Goal: Entertainment & Leisure: Browse casually

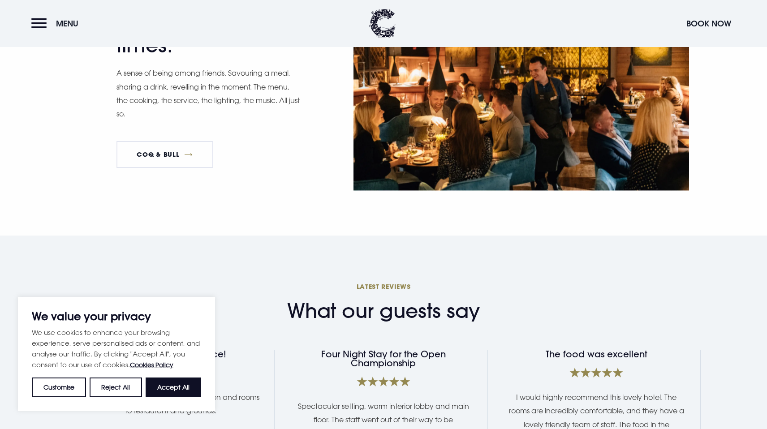
scroll to position [939, 0]
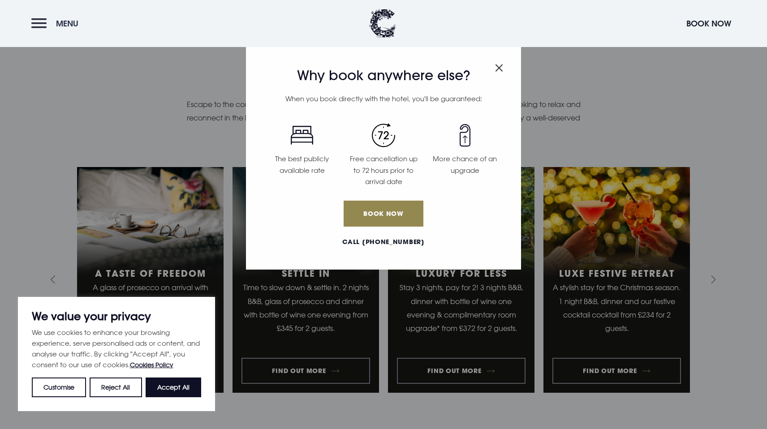
click at [40, 19] on button "Menu" at bounding box center [56, 23] width 51 height 19
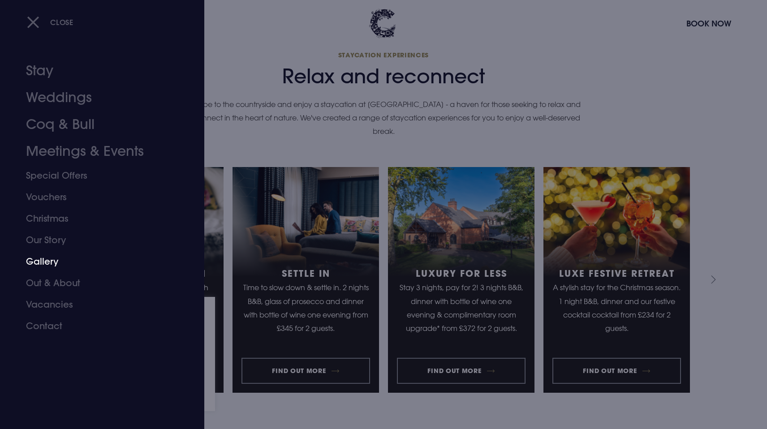
click at [47, 262] on link "Gallery" at bounding box center [96, 261] width 141 height 21
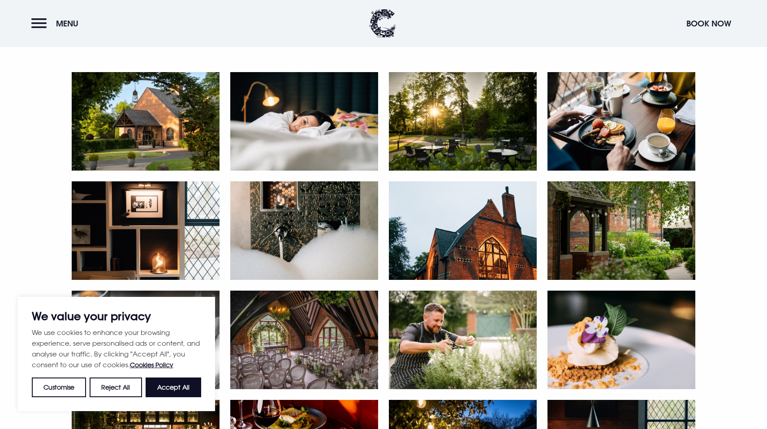
scroll to position [353, 0]
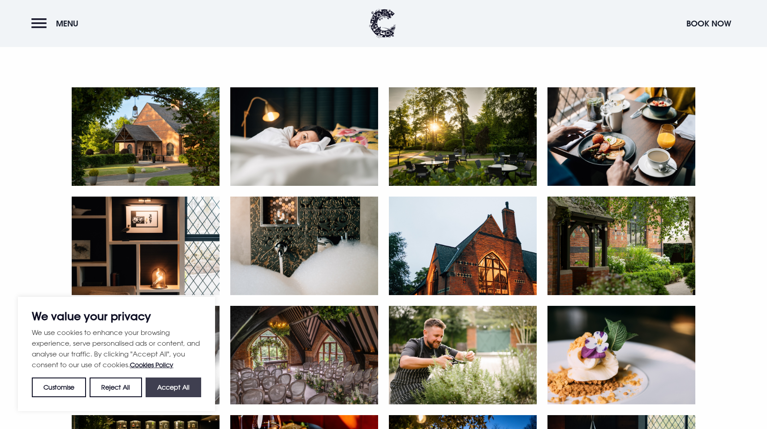
click at [182, 386] on button "Accept All" at bounding box center [174, 387] width 56 height 20
checkbox input "true"
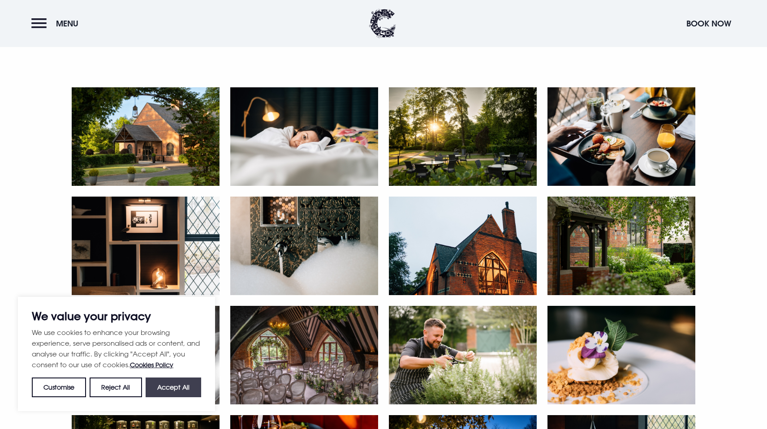
checkbox input "true"
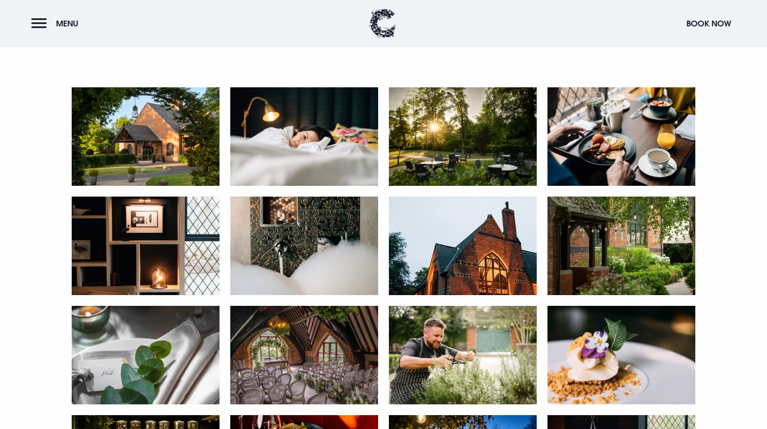
click at [171, 146] on img at bounding box center [146, 136] width 148 height 99
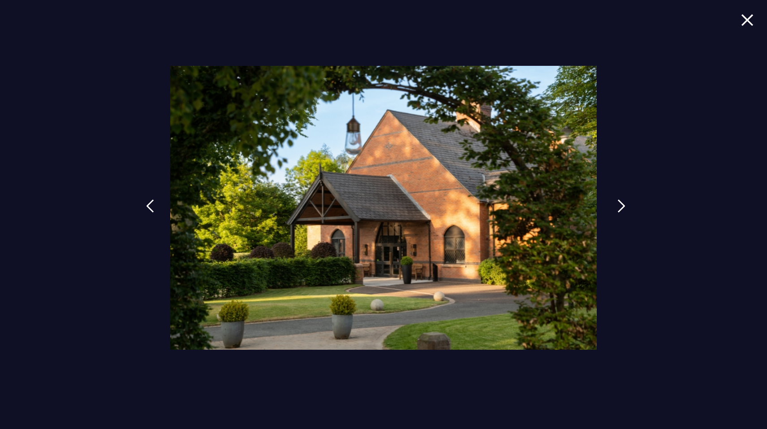
click at [614, 208] on link at bounding box center [621, 212] width 22 height 41
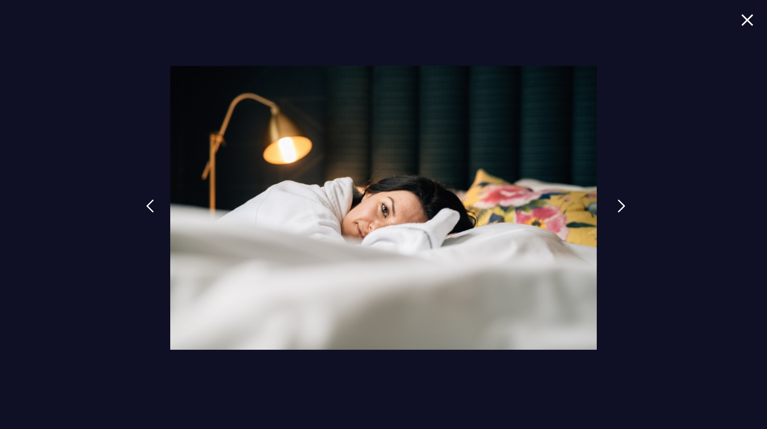
click at [614, 208] on link at bounding box center [621, 212] width 22 height 41
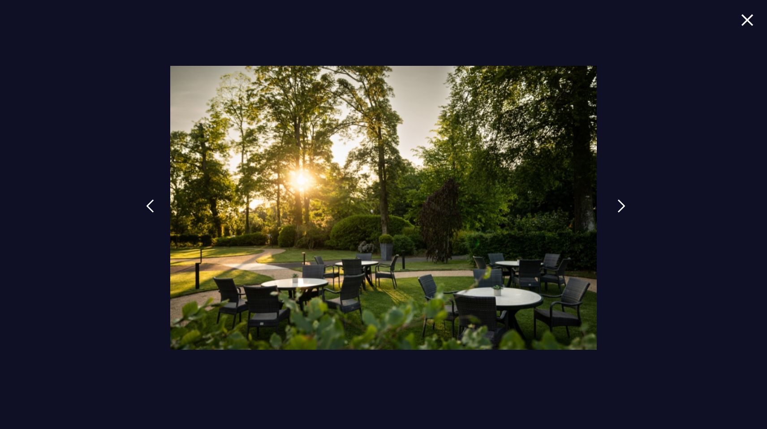
click at [614, 208] on link at bounding box center [621, 212] width 22 height 41
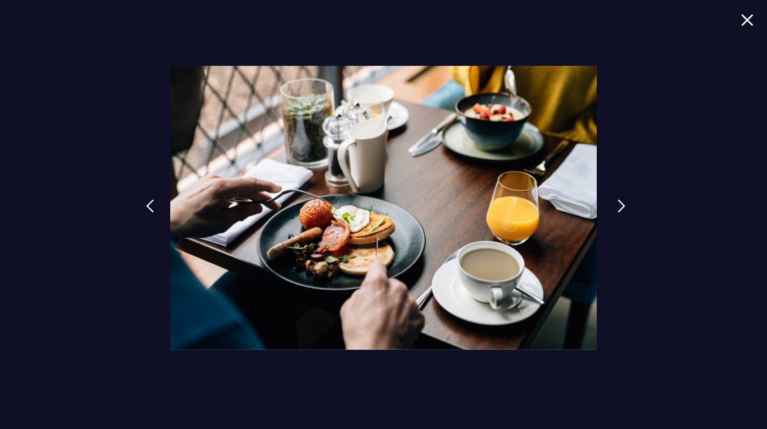
click at [614, 208] on link at bounding box center [621, 212] width 22 height 41
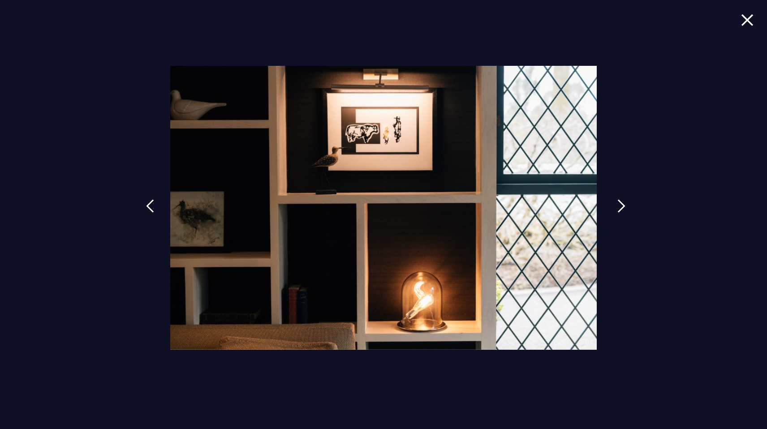
click at [614, 208] on link at bounding box center [621, 212] width 22 height 41
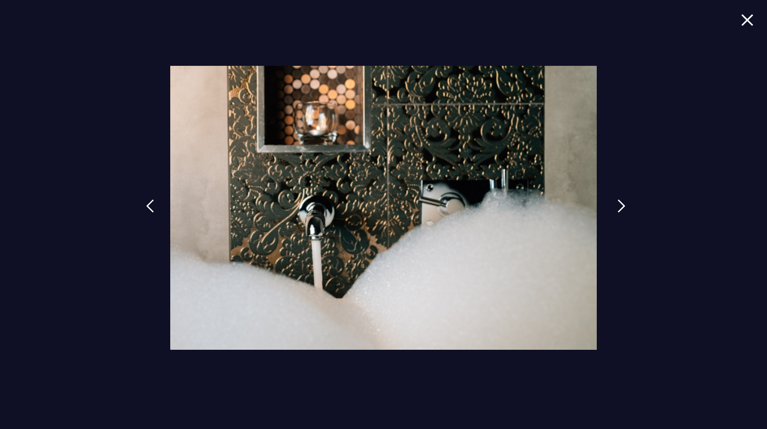
click at [614, 208] on link at bounding box center [621, 212] width 22 height 41
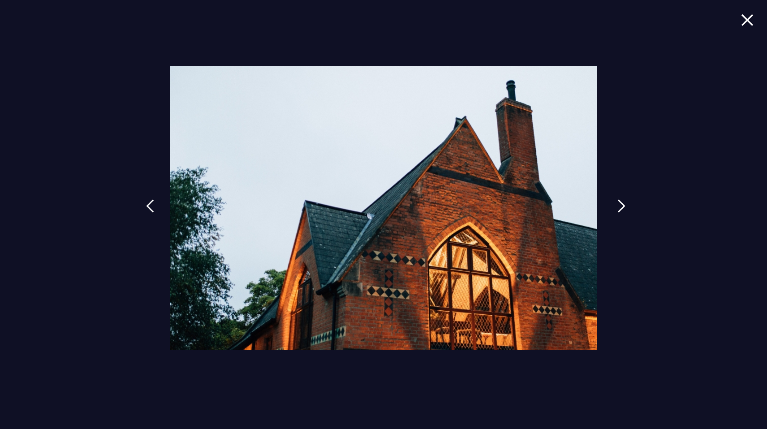
click at [614, 208] on link at bounding box center [621, 212] width 22 height 41
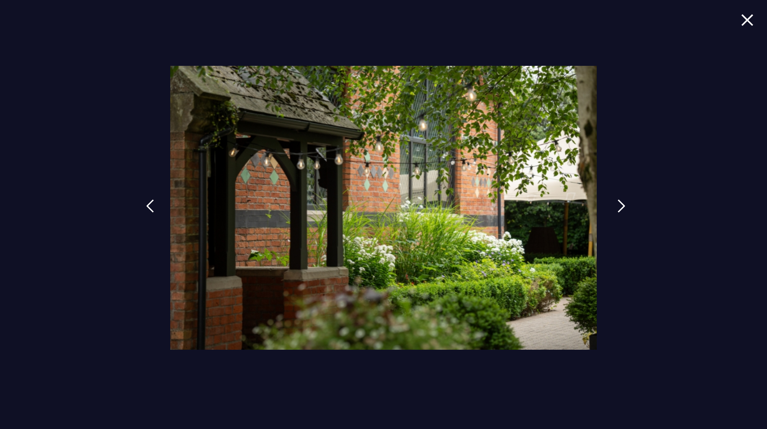
click at [614, 208] on link at bounding box center [621, 212] width 22 height 41
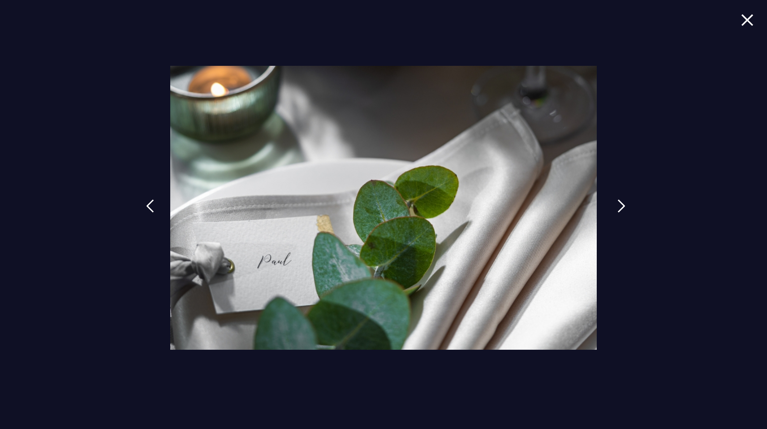
click at [614, 208] on link at bounding box center [621, 212] width 22 height 41
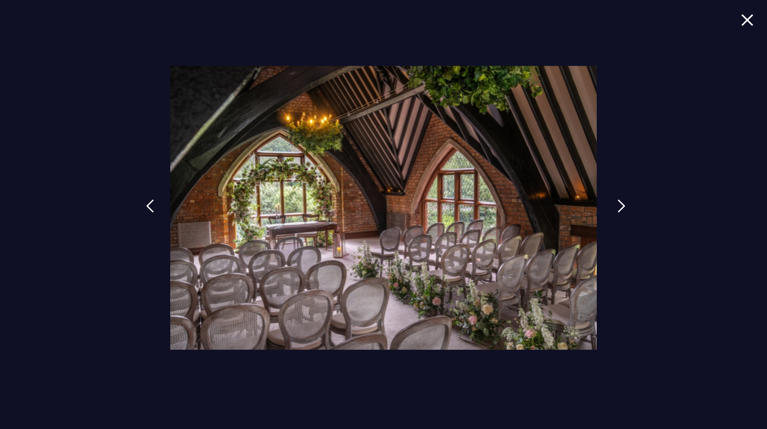
click at [614, 208] on link at bounding box center [621, 212] width 22 height 41
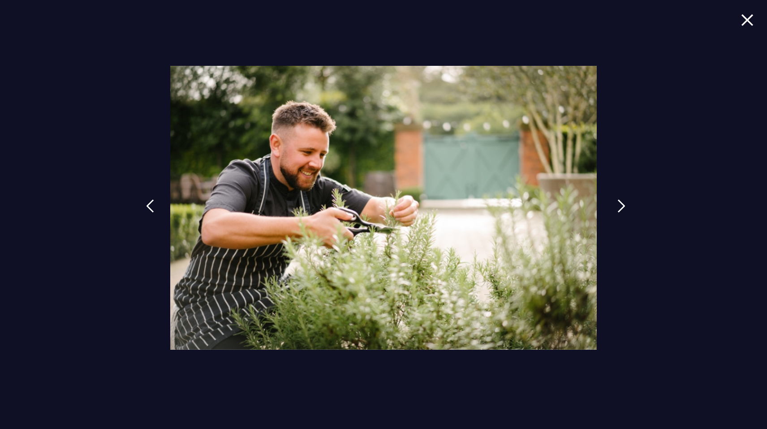
click at [614, 208] on link at bounding box center [621, 212] width 22 height 41
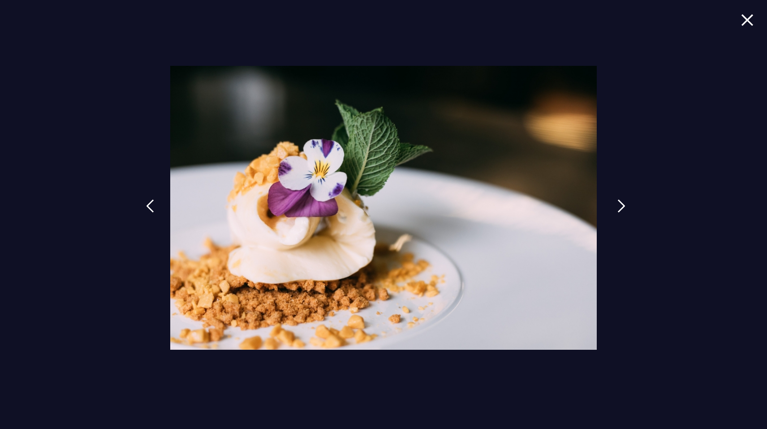
click at [614, 208] on link at bounding box center [621, 212] width 22 height 41
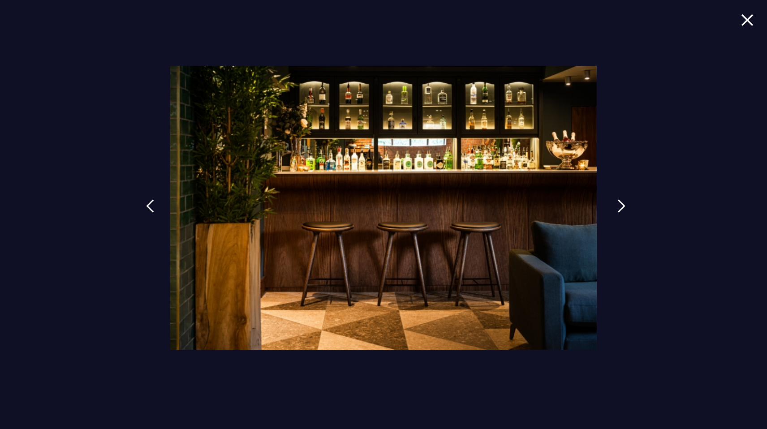
click at [614, 208] on link at bounding box center [621, 212] width 22 height 41
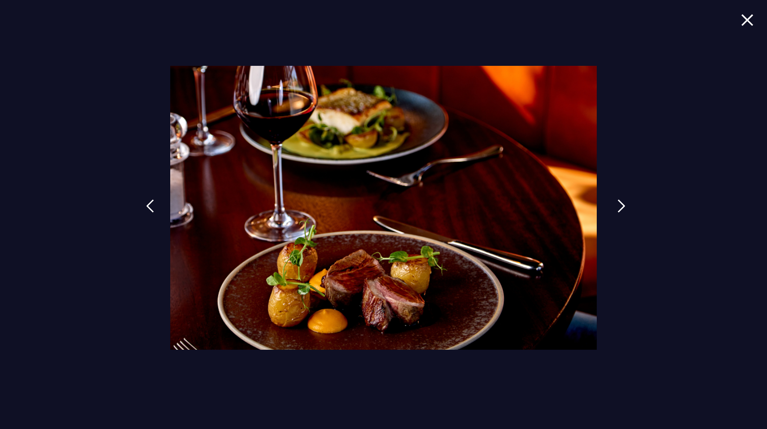
click at [614, 208] on link at bounding box center [621, 212] width 22 height 41
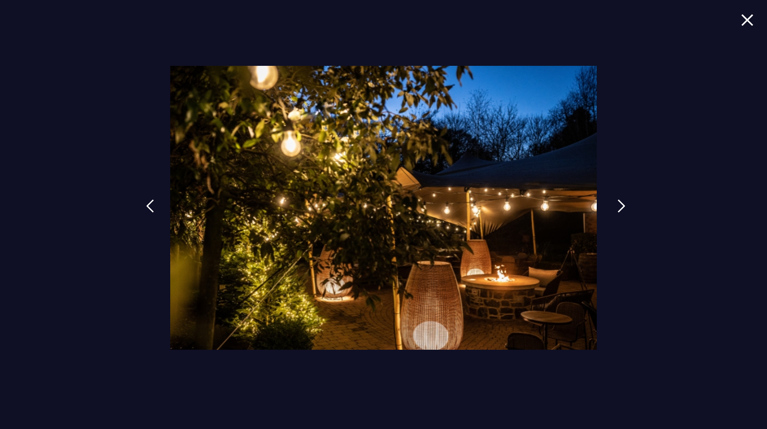
click at [614, 208] on link at bounding box center [621, 212] width 22 height 41
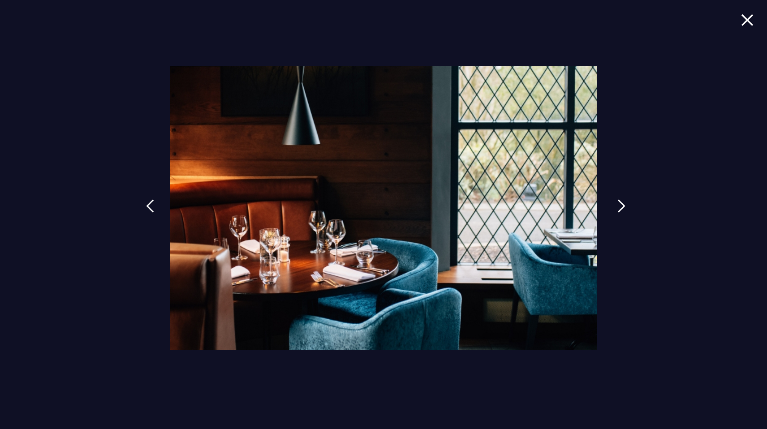
click at [614, 208] on link at bounding box center [621, 212] width 22 height 41
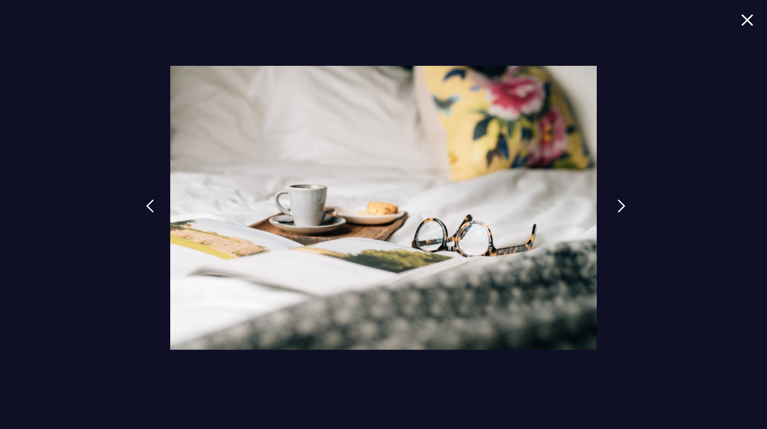
click at [614, 208] on link at bounding box center [621, 212] width 22 height 41
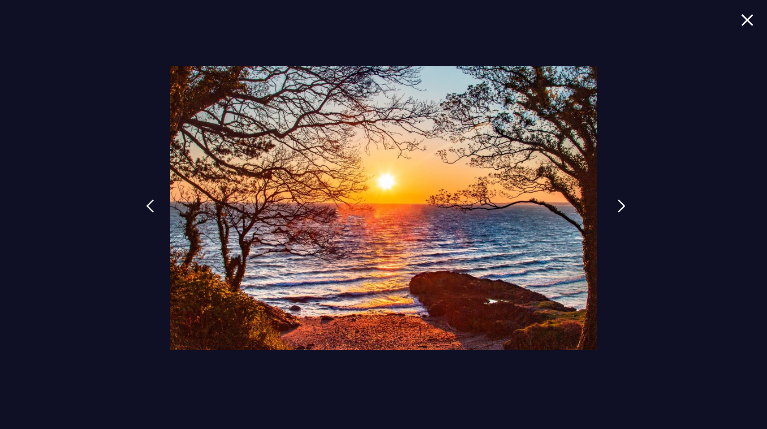
click at [614, 208] on link at bounding box center [621, 212] width 22 height 41
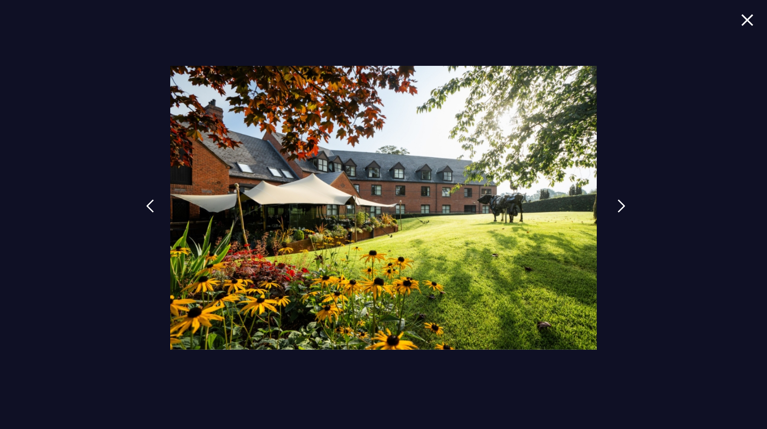
click at [614, 208] on link at bounding box center [621, 212] width 22 height 41
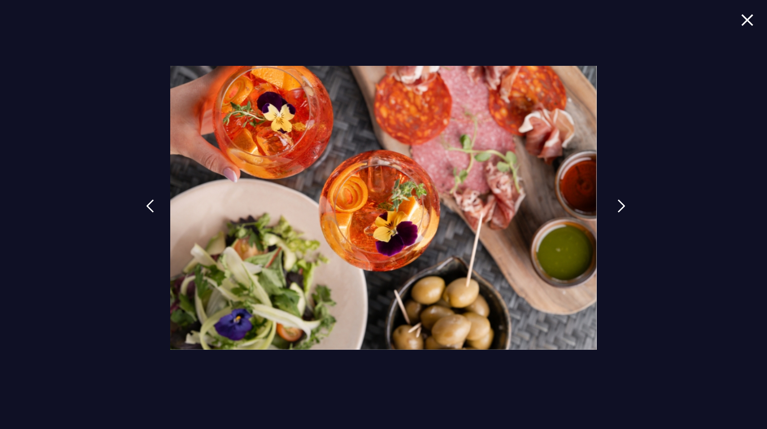
click at [614, 208] on link at bounding box center [621, 212] width 22 height 41
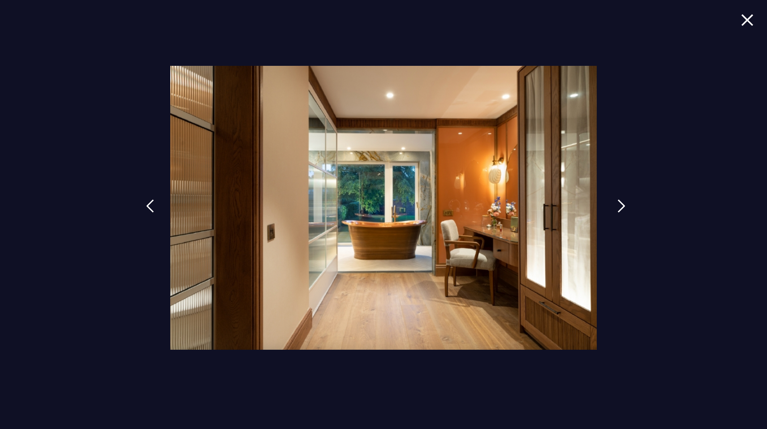
click at [614, 208] on link at bounding box center [621, 212] width 22 height 41
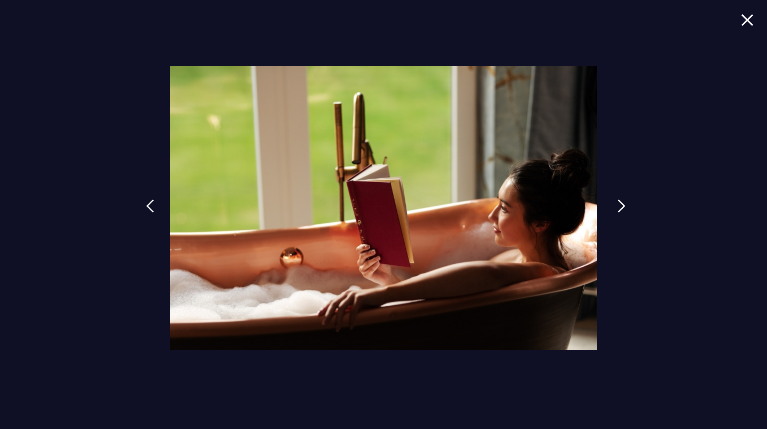
click at [614, 208] on link at bounding box center [621, 212] width 22 height 41
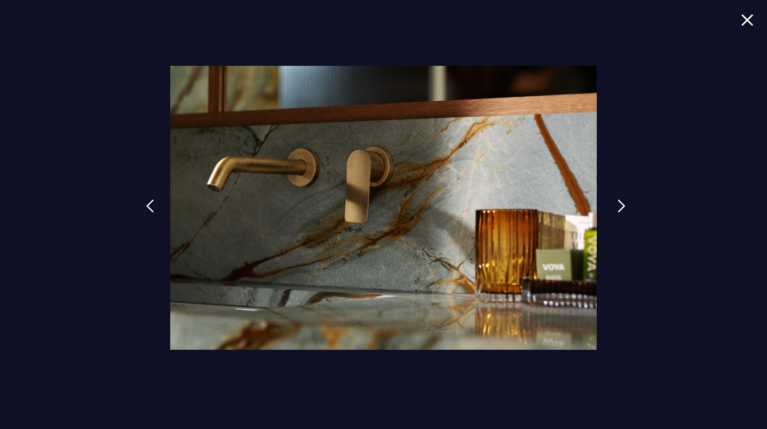
click at [614, 208] on link at bounding box center [621, 212] width 22 height 41
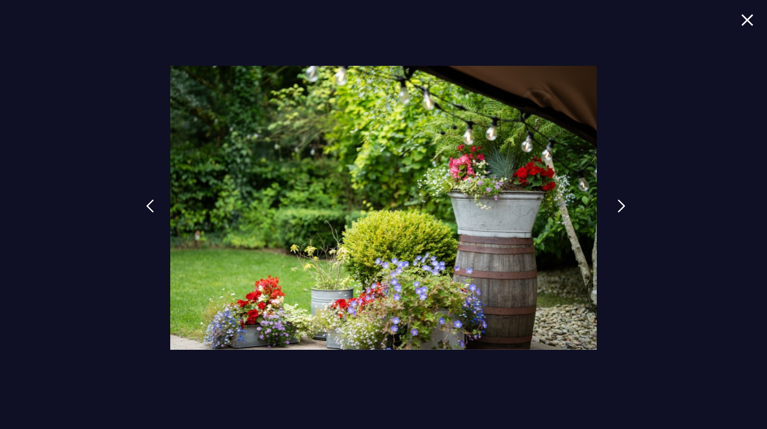
click at [614, 208] on link at bounding box center [621, 212] width 22 height 41
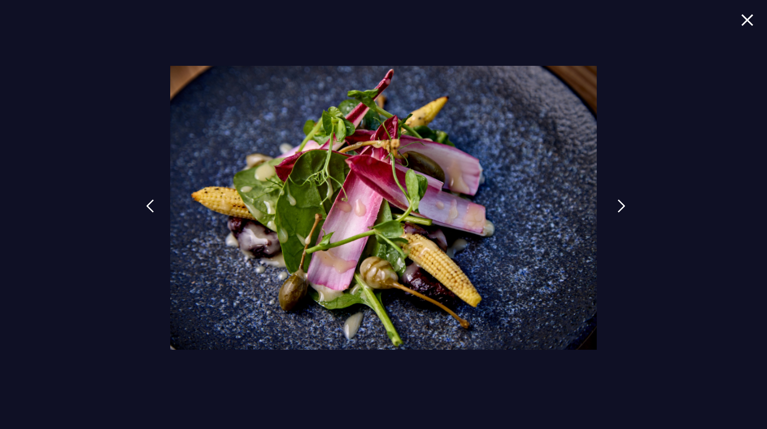
click at [614, 208] on link at bounding box center [621, 212] width 22 height 41
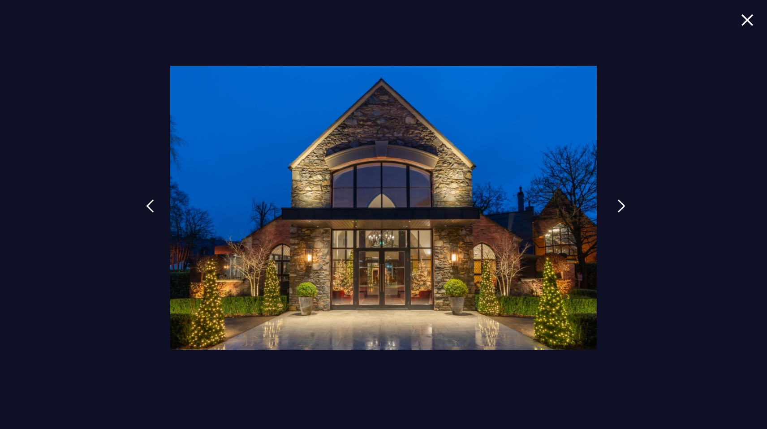
click at [614, 208] on link at bounding box center [621, 212] width 22 height 41
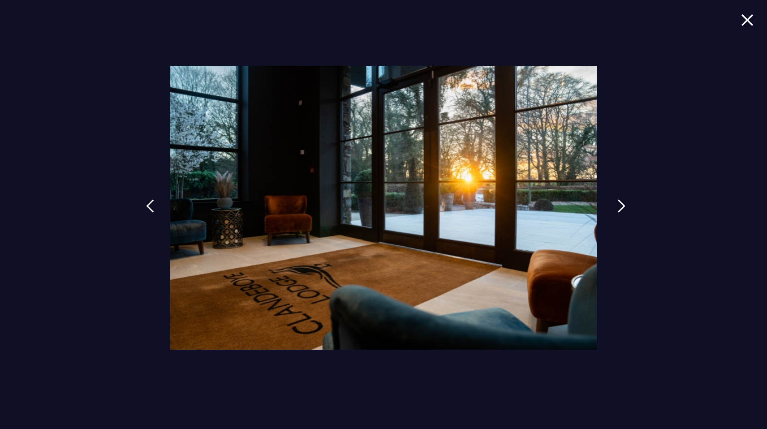
click at [614, 208] on link at bounding box center [621, 212] width 22 height 41
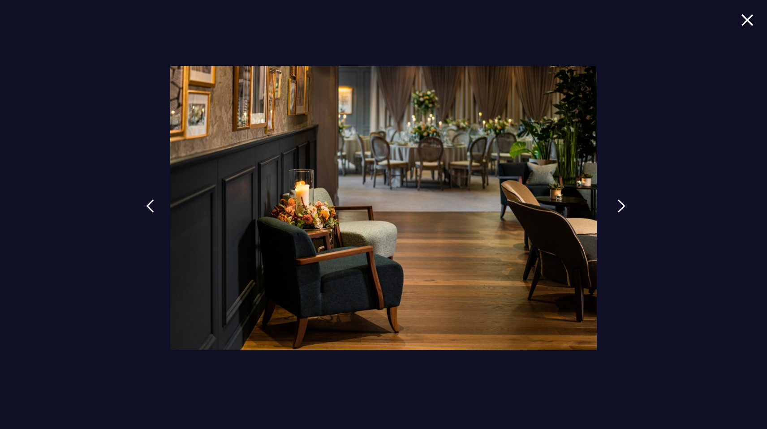
click at [614, 208] on link at bounding box center [621, 212] width 22 height 41
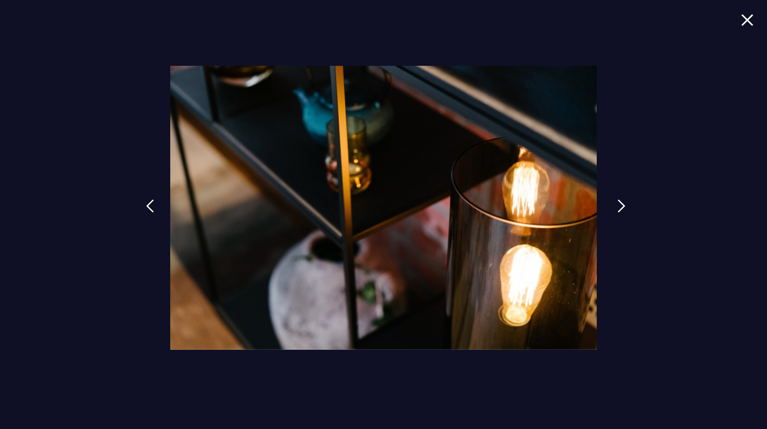
click at [614, 208] on link at bounding box center [621, 212] width 22 height 41
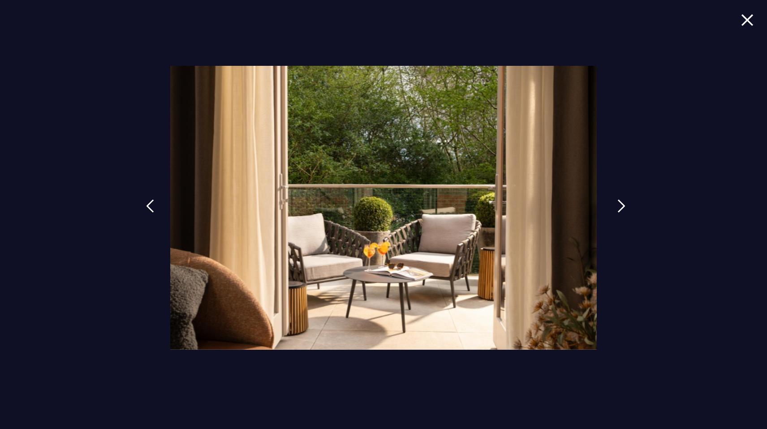
click at [614, 208] on link at bounding box center [621, 212] width 22 height 41
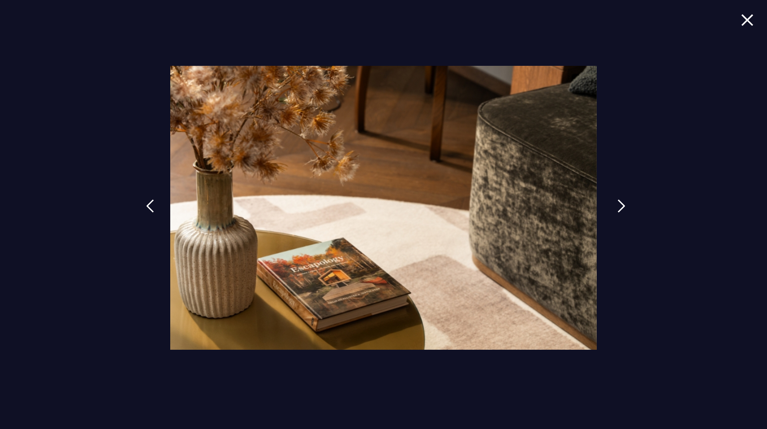
click at [614, 208] on link at bounding box center [621, 212] width 22 height 41
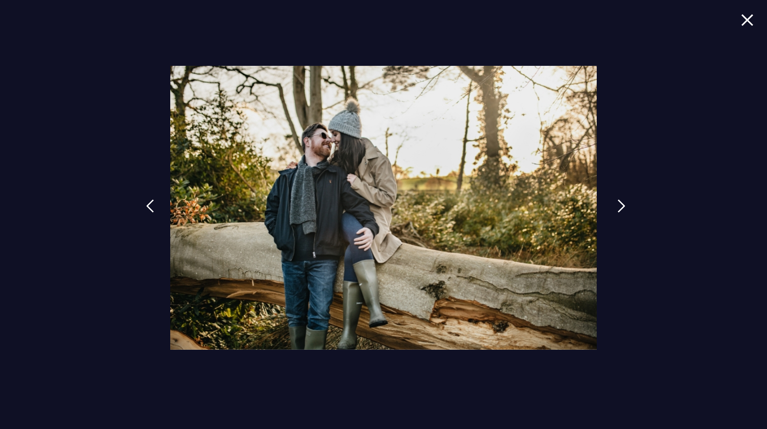
click at [614, 208] on link at bounding box center [621, 212] width 22 height 41
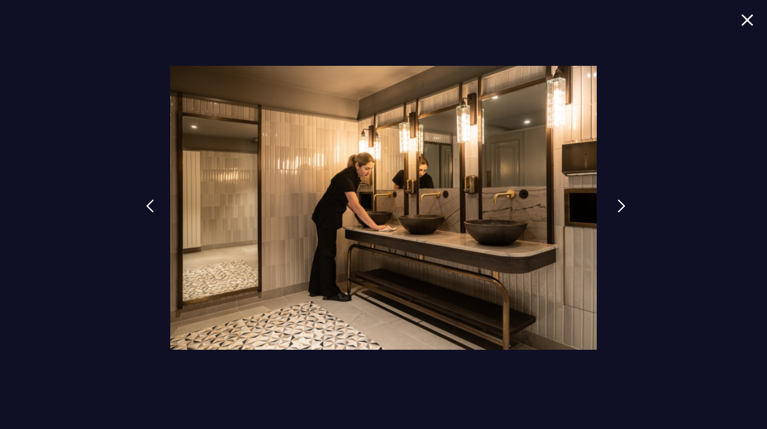
click at [614, 208] on link at bounding box center [621, 212] width 22 height 41
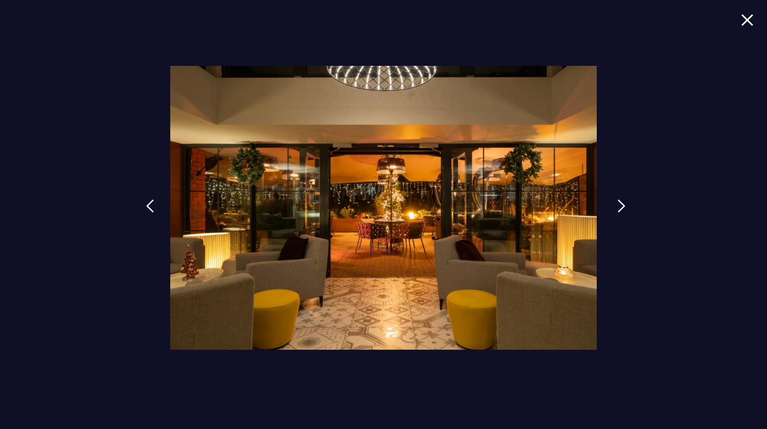
click at [614, 208] on link at bounding box center [621, 212] width 22 height 41
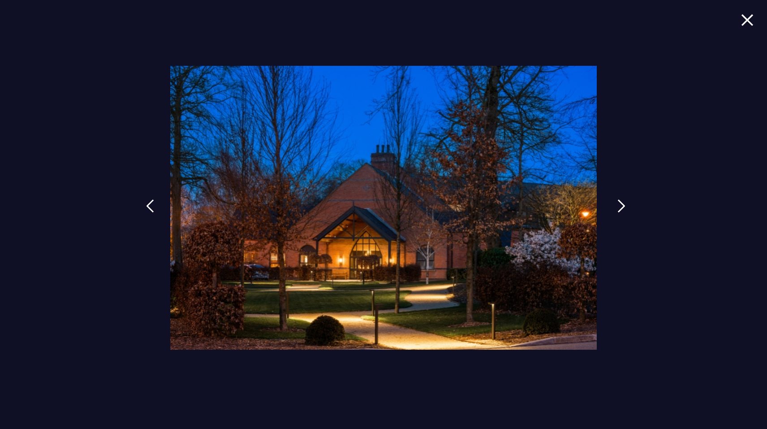
click at [614, 208] on link at bounding box center [621, 212] width 22 height 41
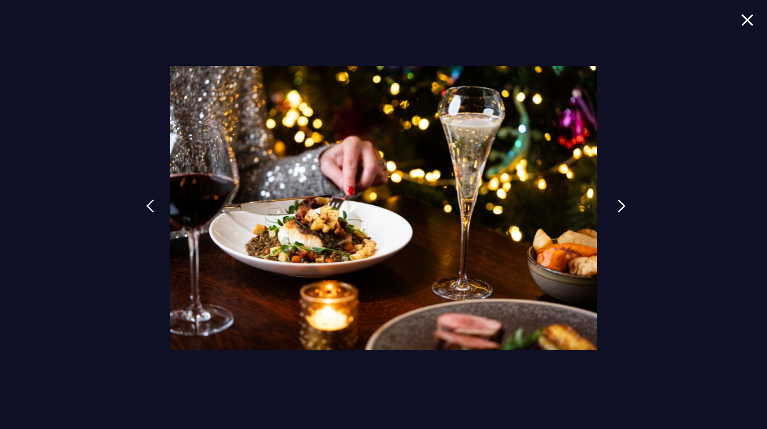
click at [614, 208] on link at bounding box center [621, 212] width 22 height 41
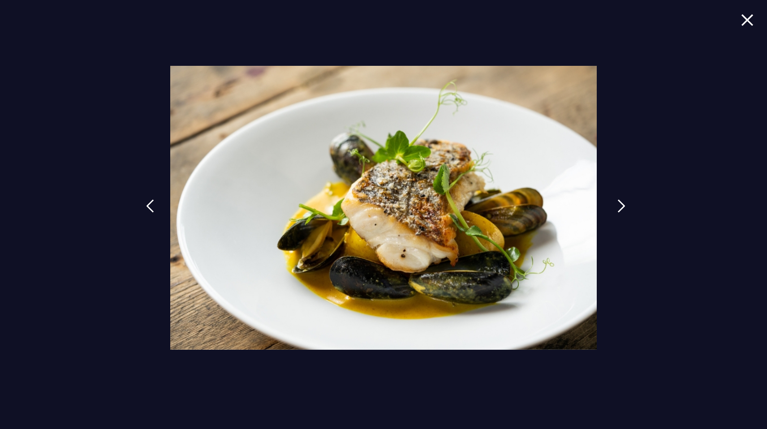
click at [614, 208] on link at bounding box center [621, 212] width 22 height 41
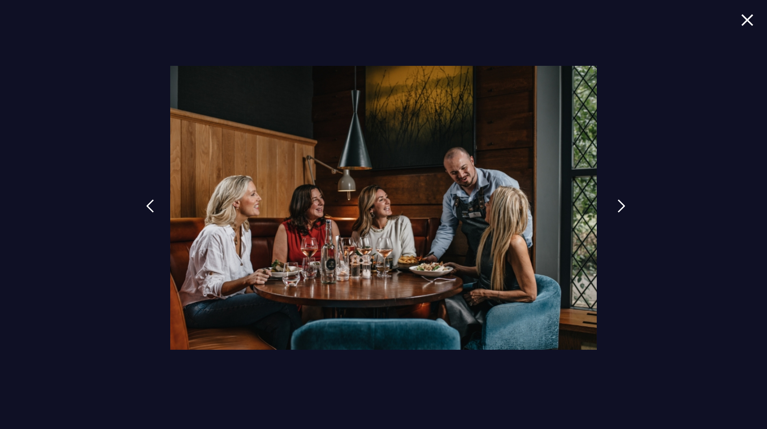
click at [614, 208] on link at bounding box center [621, 212] width 22 height 41
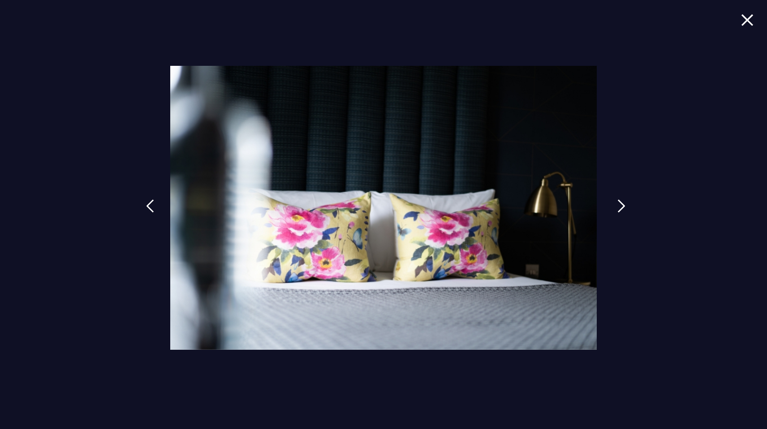
click at [614, 208] on link at bounding box center [621, 212] width 22 height 41
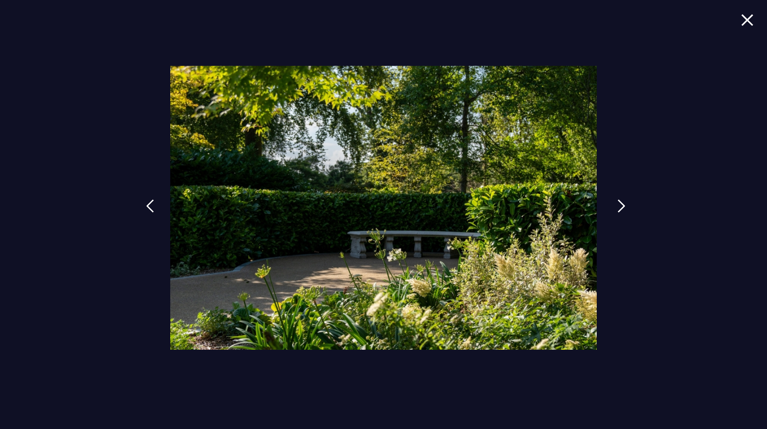
click at [614, 208] on link at bounding box center [621, 212] width 22 height 41
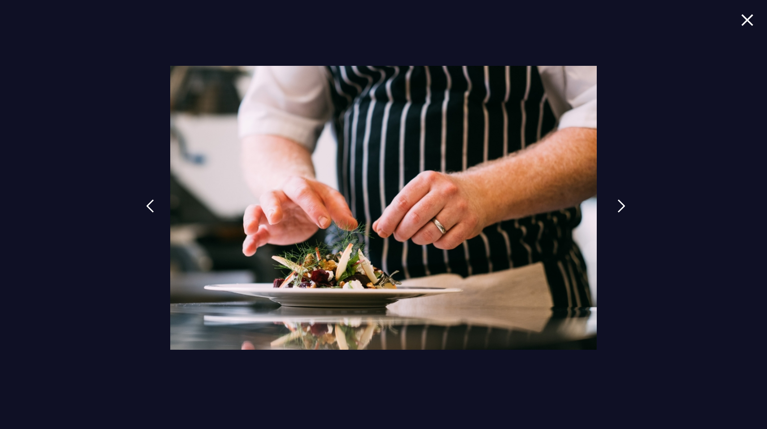
click at [614, 208] on link at bounding box center [621, 212] width 22 height 41
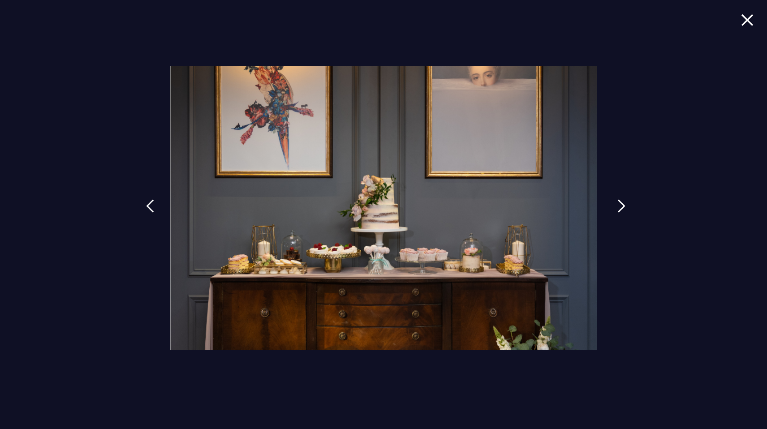
click at [614, 208] on link at bounding box center [621, 212] width 22 height 41
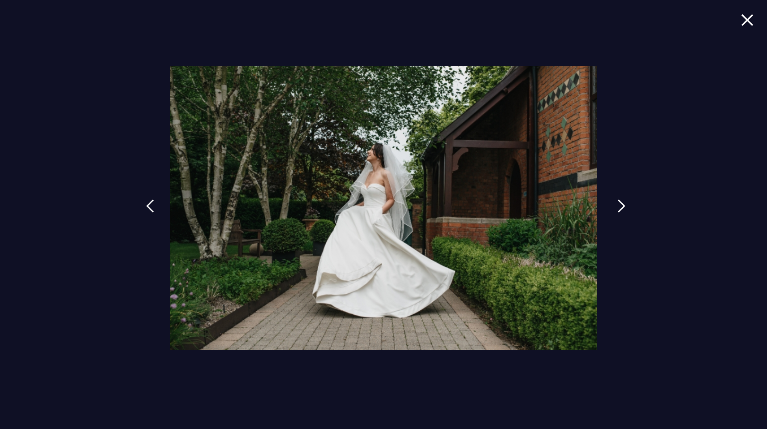
click at [614, 208] on link at bounding box center [621, 212] width 22 height 41
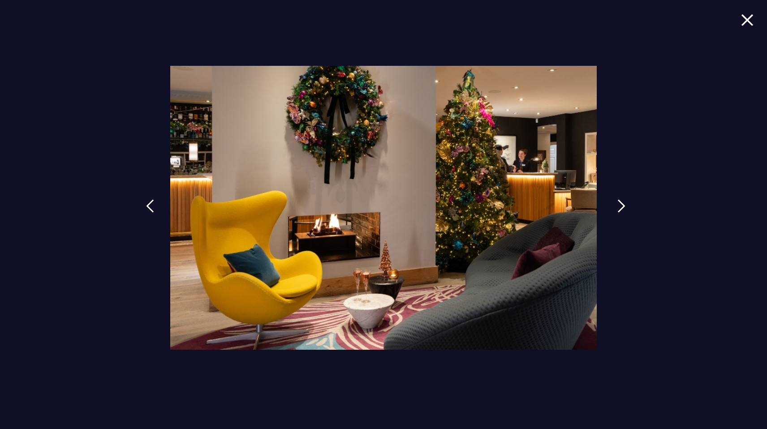
click at [614, 208] on link at bounding box center [621, 212] width 22 height 41
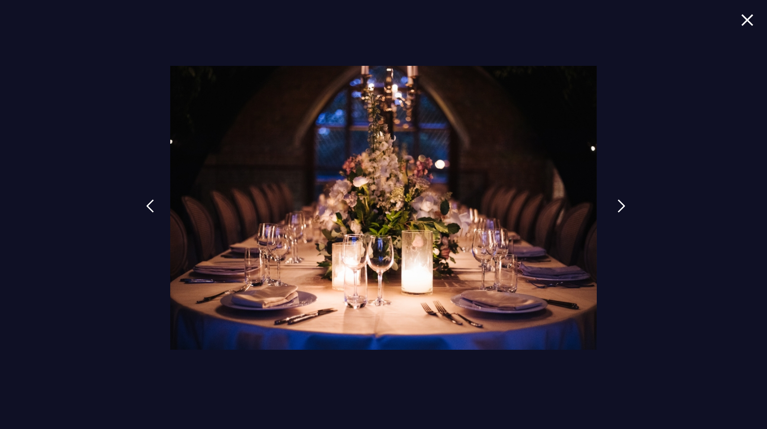
click at [614, 208] on link at bounding box center [621, 212] width 22 height 41
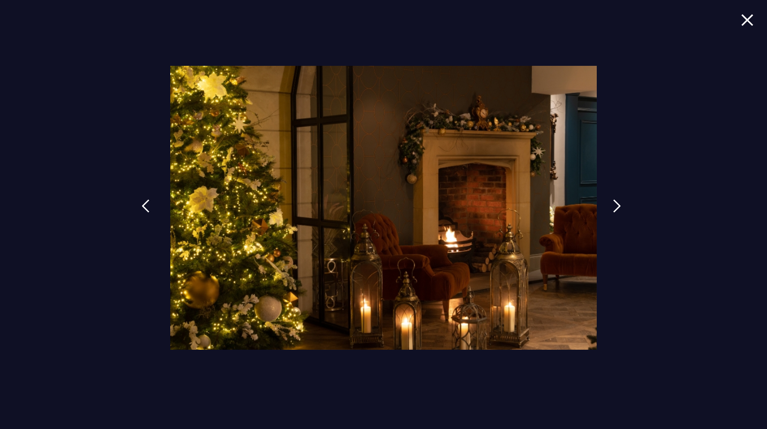
click at [147, 208] on img at bounding box center [145, 205] width 8 height 13
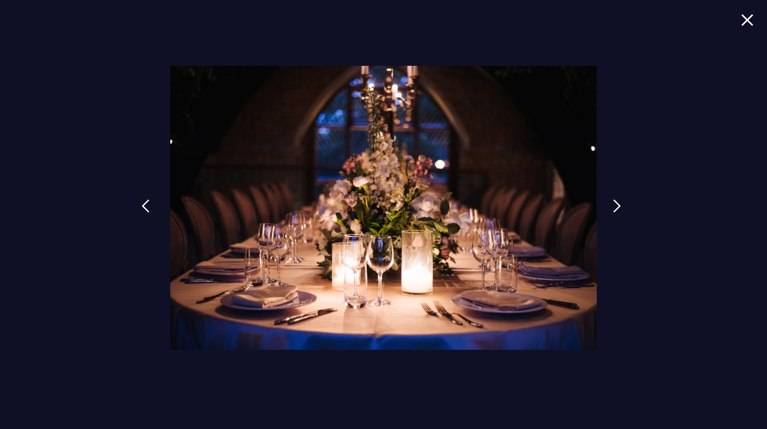
click at [147, 208] on img at bounding box center [145, 205] width 8 height 13
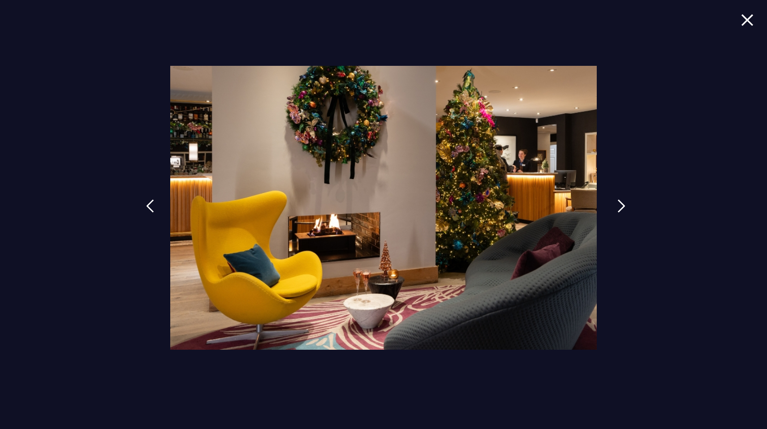
click at [613, 206] on link at bounding box center [621, 212] width 22 height 41
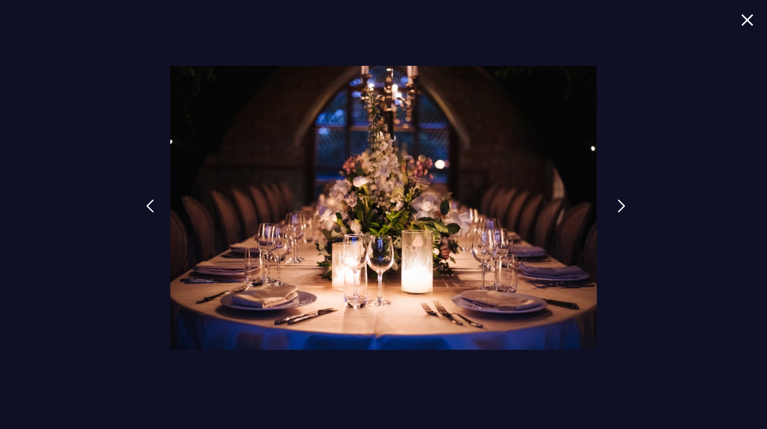
click at [613, 206] on link at bounding box center [621, 212] width 22 height 41
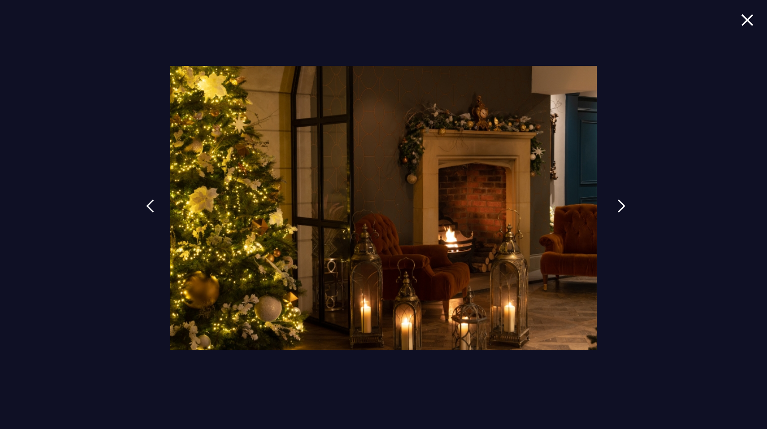
click at [613, 206] on link at bounding box center [621, 212] width 22 height 41
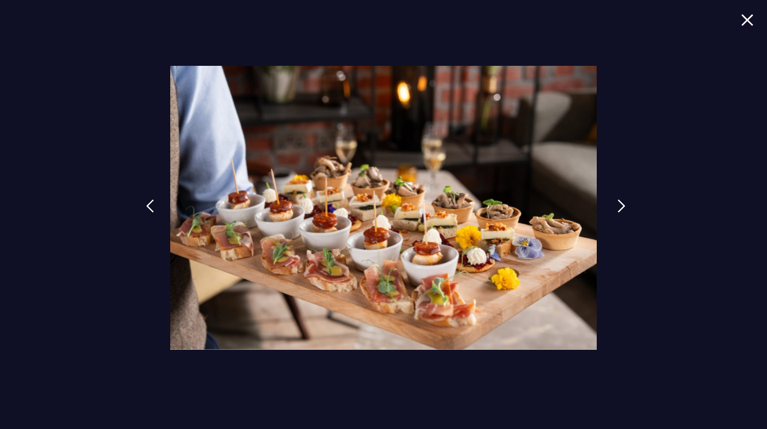
click at [613, 206] on link at bounding box center [621, 212] width 22 height 41
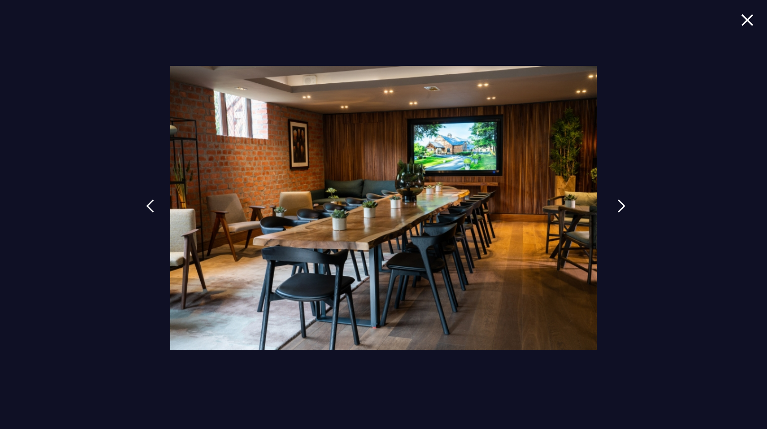
click at [613, 206] on link at bounding box center [621, 212] width 22 height 41
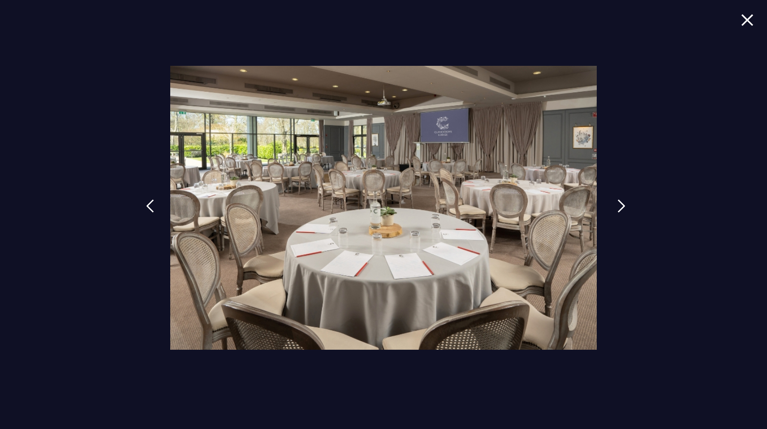
click at [613, 206] on link at bounding box center [621, 212] width 22 height 41
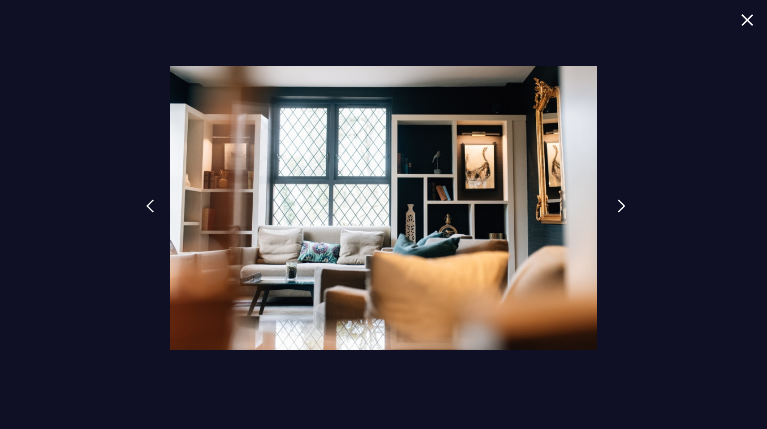
click at [613, 206] on link at bounding box center [621, 212] width 22 height 41
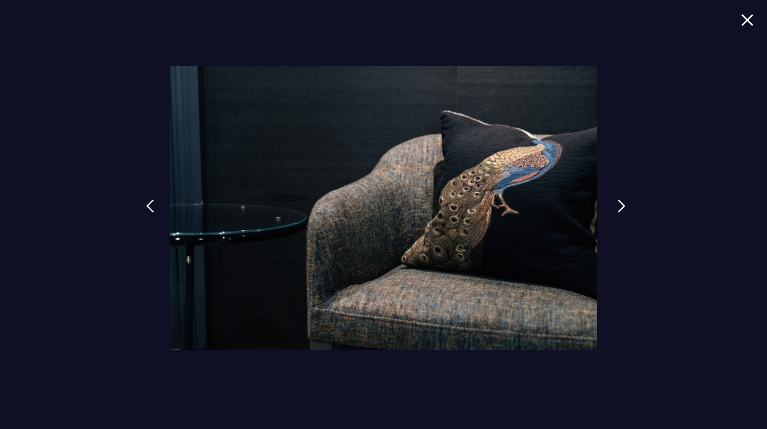
click at [613, 206] on link at bounding box center [621, 212] width 22 height 41
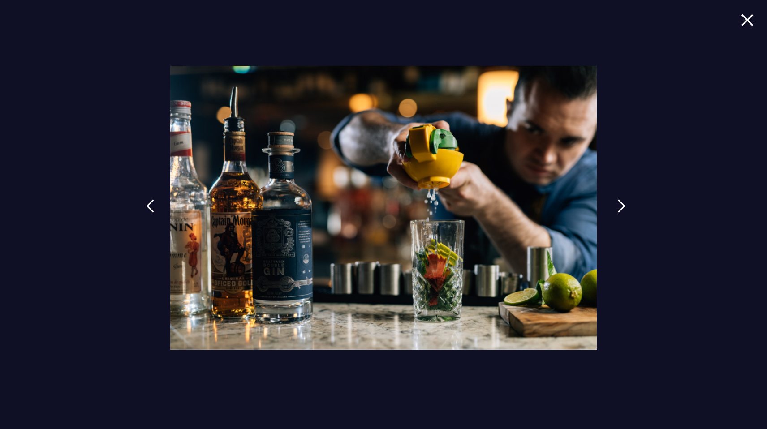
click at [613, 206] on link at bounding box center [621, 212] width 22 height 41
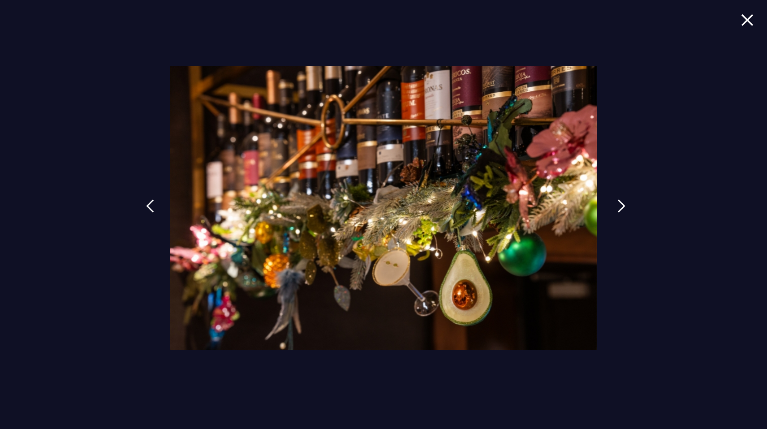
click at [613, 206] on link at bounding box center [621, 212] width 22 height 41
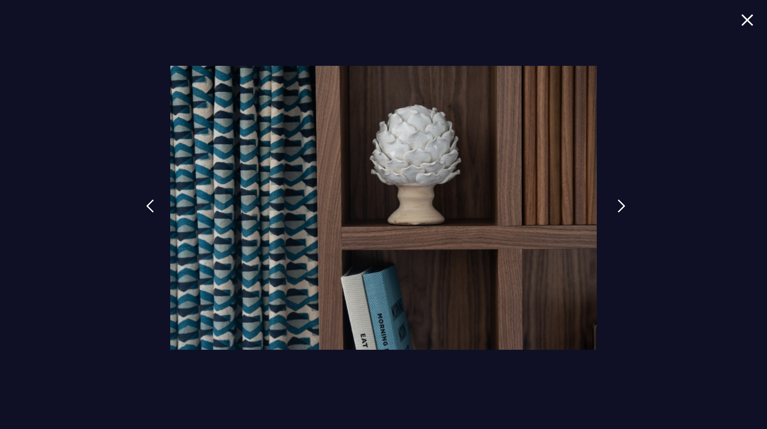
click at [613, 206] on link at bounding box center [621, 212] width 22 height 41
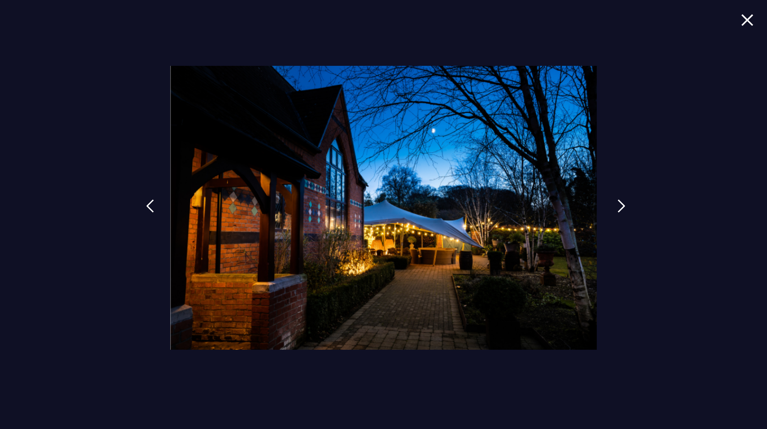
click at [613, 206] on link at bounding box center [621, 212] width 22 height 41
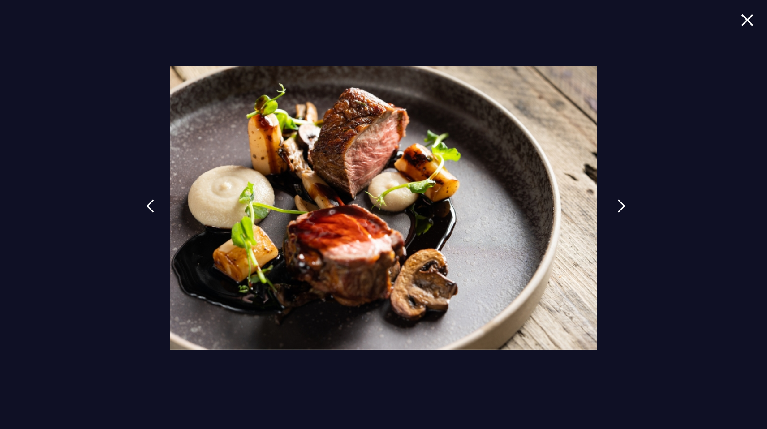
click at [613, 206] on link at bounding box center [621, 212] width 22 height 41
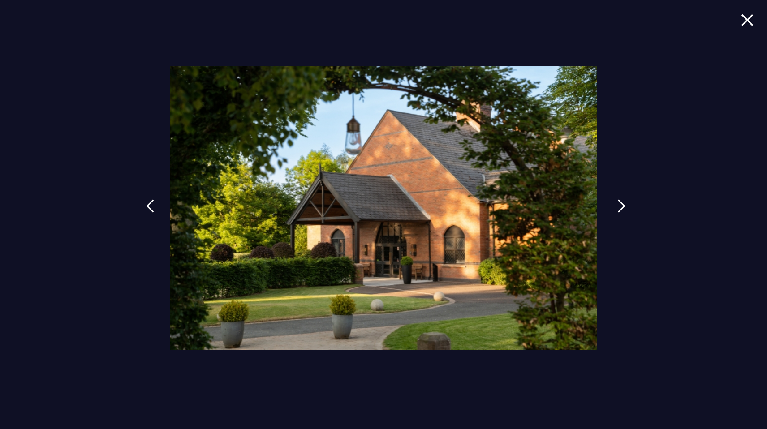
click at [613, 206] on link at bounding box center [621, 212] width 22 height 41
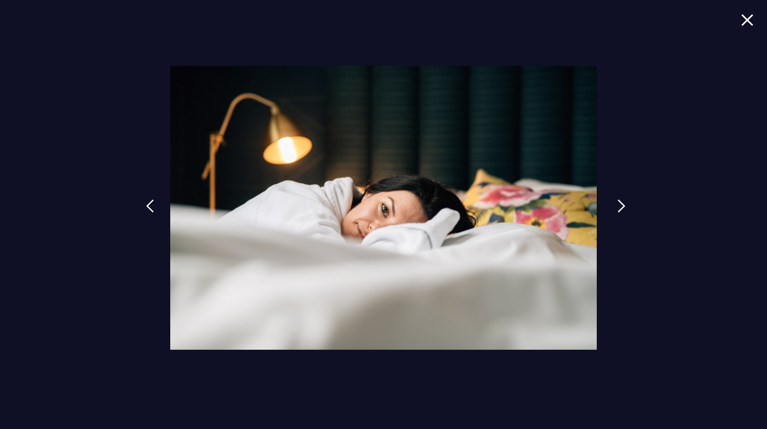
click at [613, 206] on link at bounding box center [621, 212] width 22 height 41
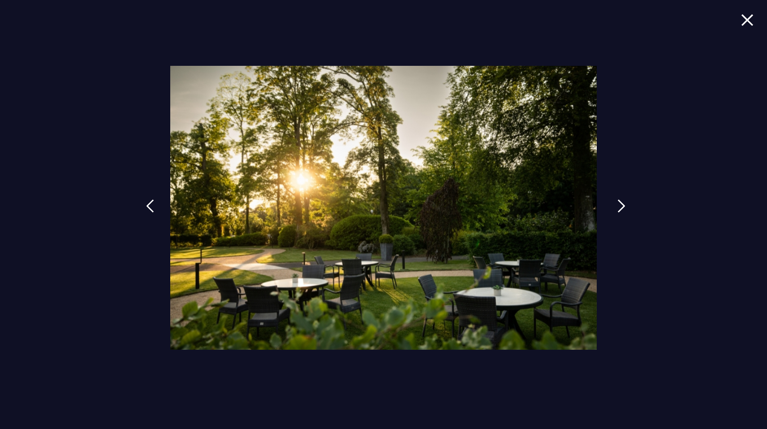
click at [613, 206] on link at bounding box center [621, 212] width 22 height 41
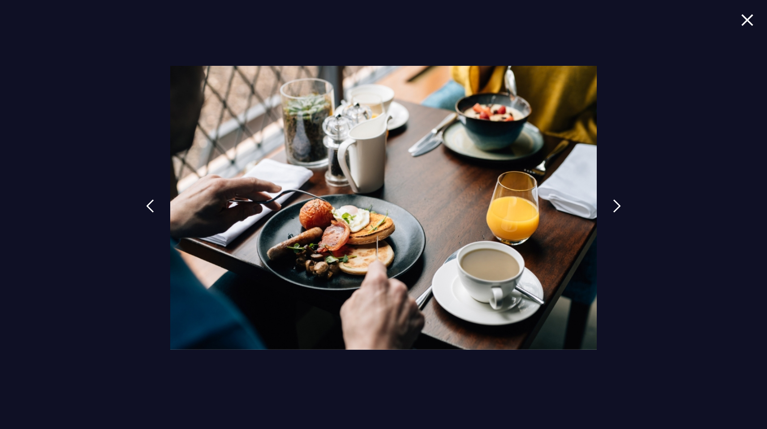
click at [743, 17] on img at bounding box center [747, 20] width 13 height 12
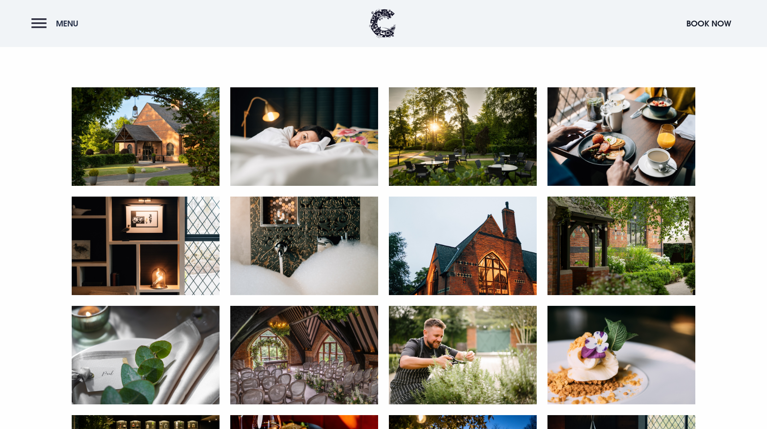
click at [35, 25] on button "Menu" at bounding box center [56, 23] width 51 height 19
